Goal: Navigation & Orientation: Understand site structure

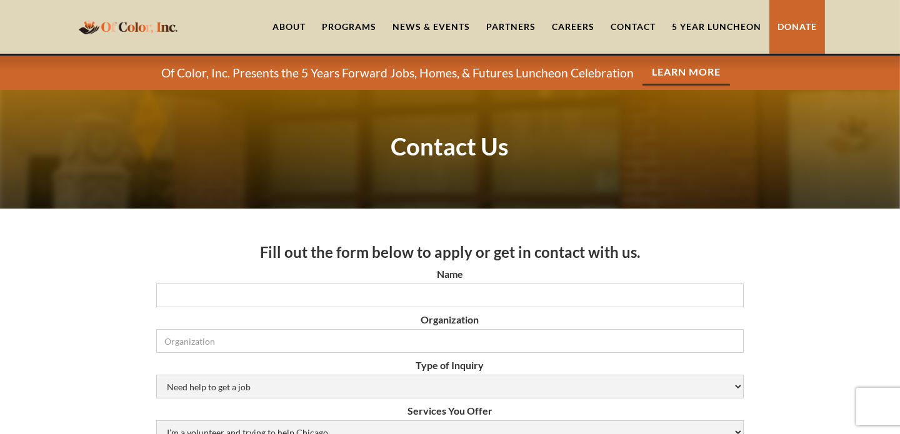
click at [287, 22] on link "About" at bounding box center [288, 27] width 49 height 54
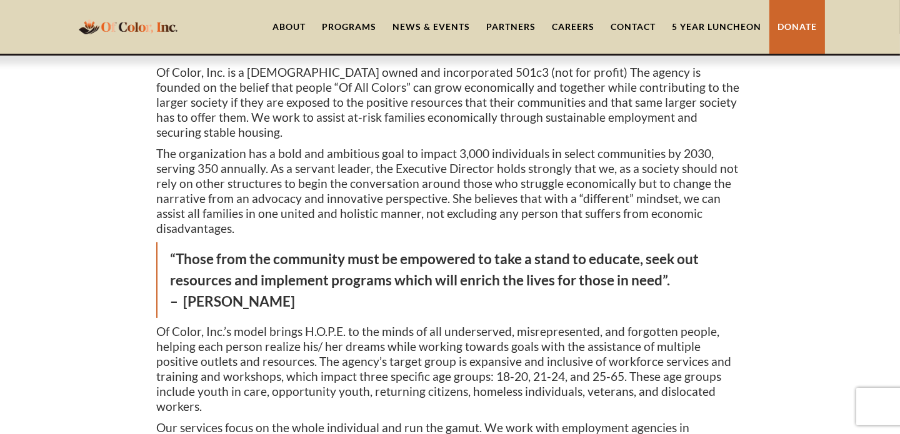
scroll to position [187, 0]
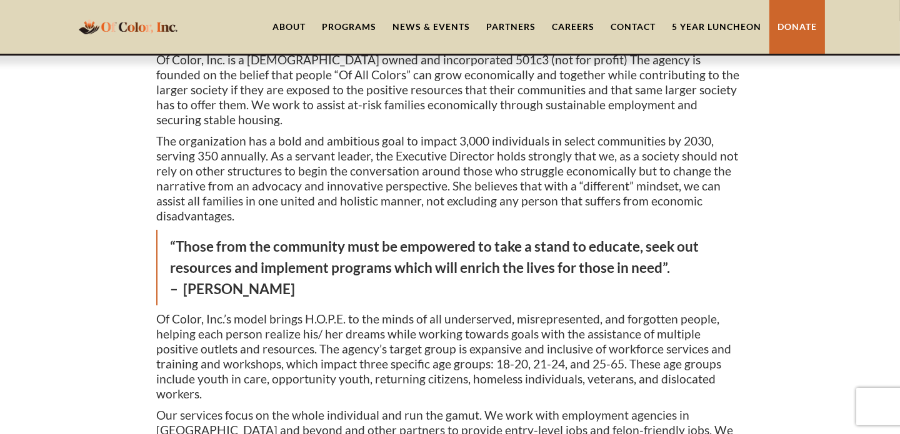
click at [351, 21] on div "Programs" at bounding box center [349, 27] width 54 height 12
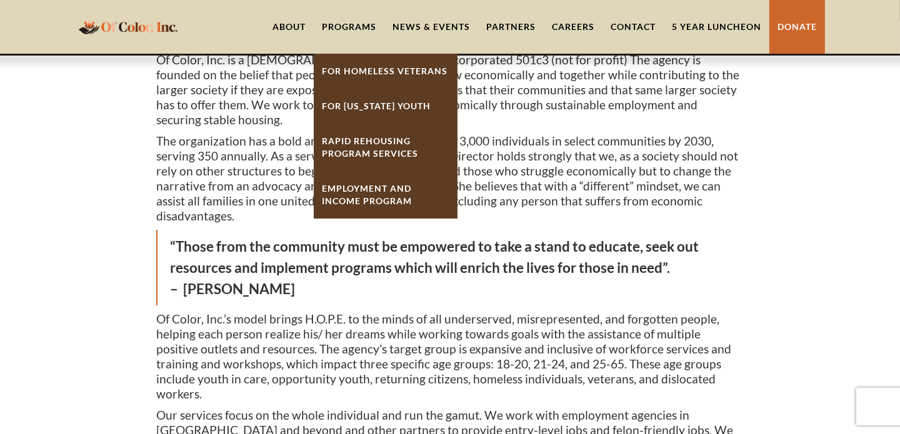
click at [352, 71] on link "For Homeless Veterans" at bounding box center [386, 71] width 144 height 35
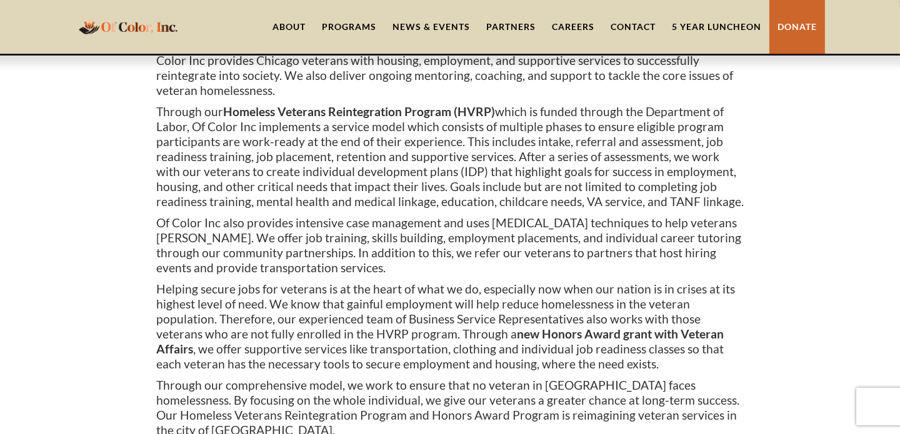
scroll to position [124, 0]
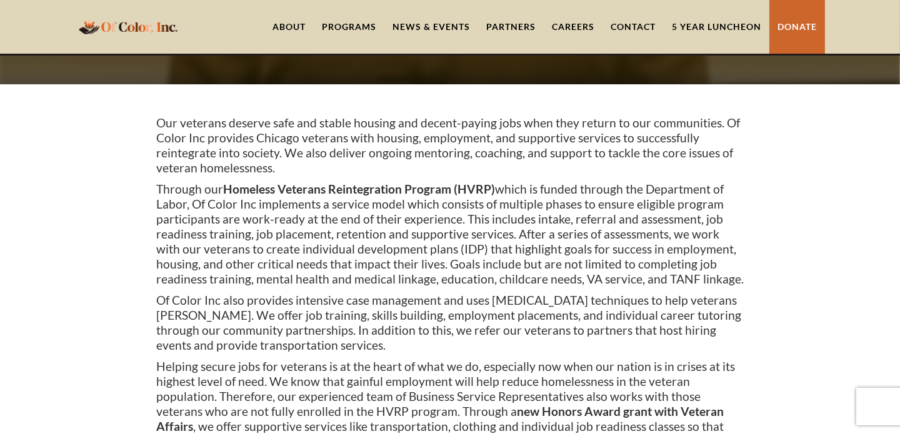
click at [418, 23] on link "News & Events" at bounding box center [431, 27] width 94 height 54
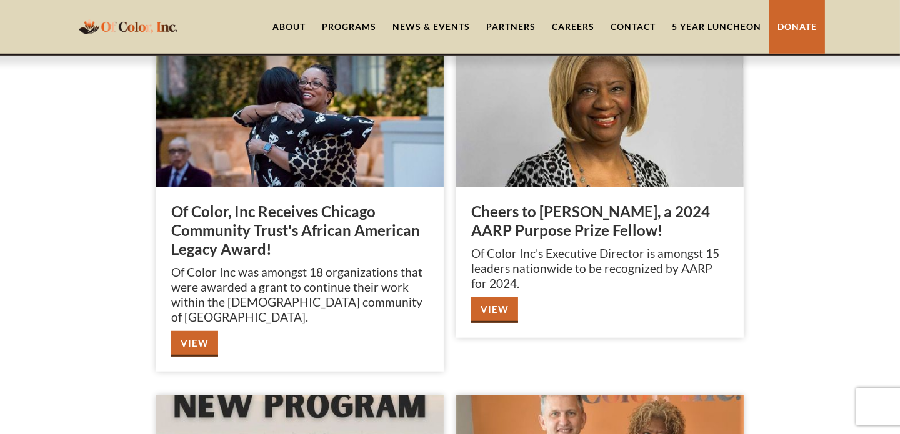
scroll to position [1187, 0]
